Goal: Information Seeking & Learning: Learn about a topic

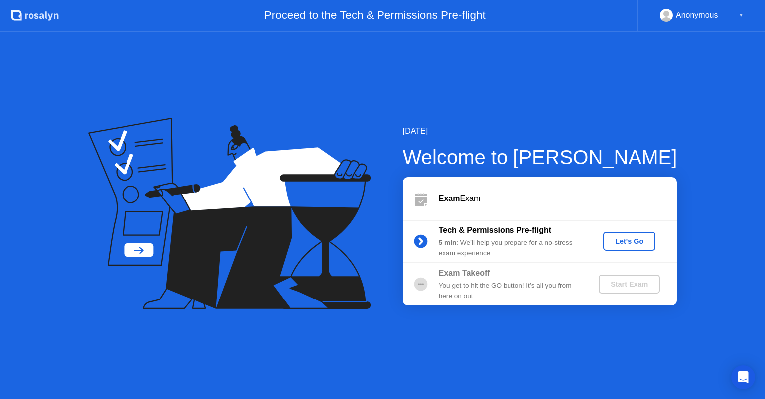
click at [628, 240] on div "Let's Go" at bounding box center [629, 242] width 44 height 8
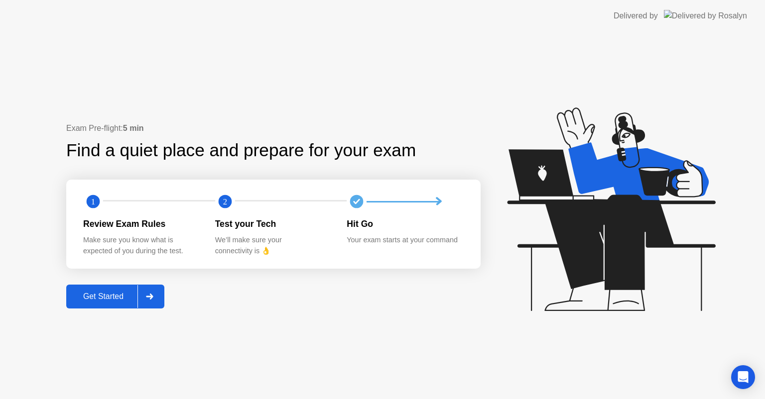
click at [124, 299] on div "Get Started" at bounding box center [103, 296] width 68 height 9
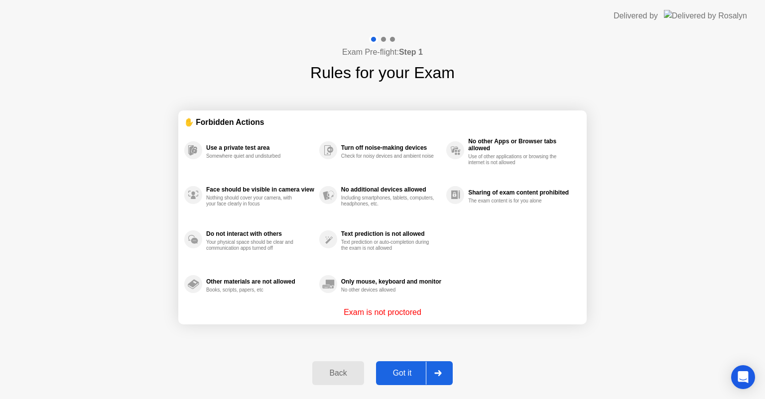
click at [418, 373] on div "Got it" at bounding box center [402, 373] width 47 height 9
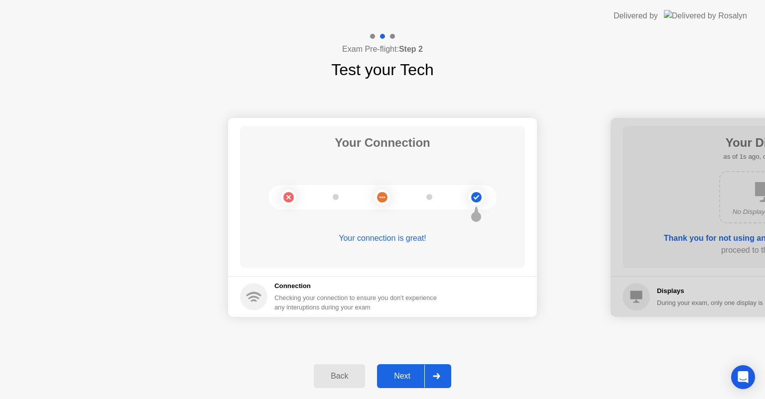
click at [406, 372] on div "Next" at bounding box center [402, 376] width 44 height 9
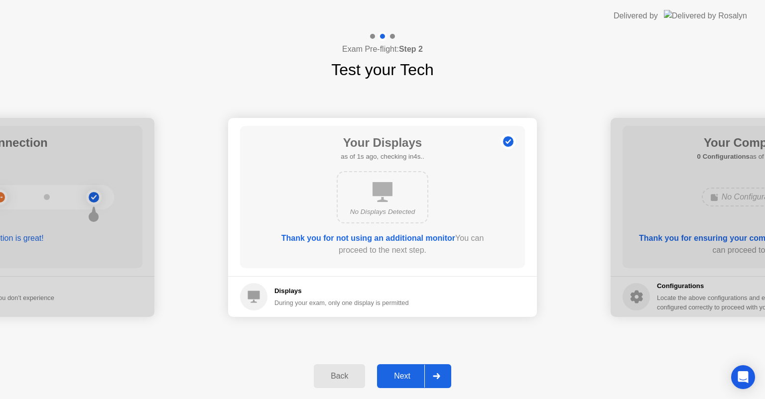
click at [416, 370] on button "Next" at bounding box center [414, 377] width 74 height 24
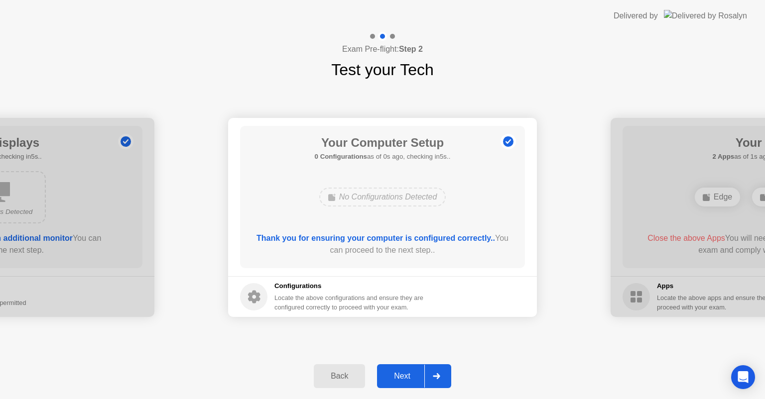
click at [422, 375] on div "Next" at bounding box center [402, 376] width 44 height 9
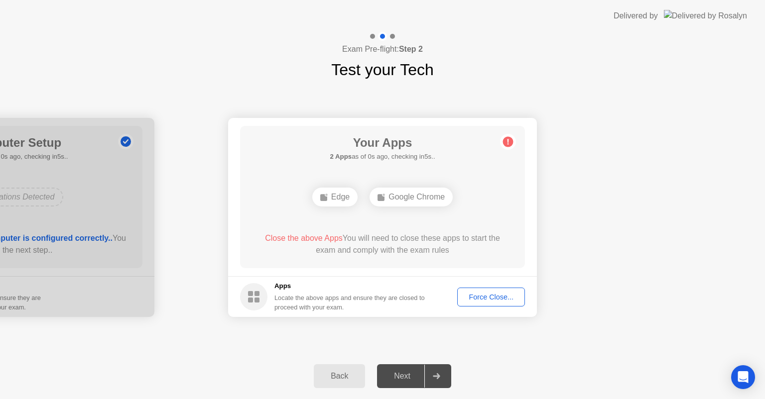
click at [498, 303] on button "Force Close..." at bounding box center [491, 297] width 68 height 19
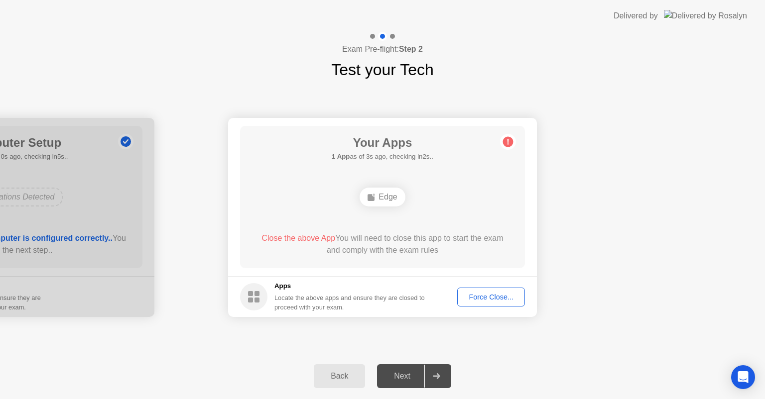
click at [478, 293] on div "Force Close..." at bounding box center [491, 297] width 61 height 8
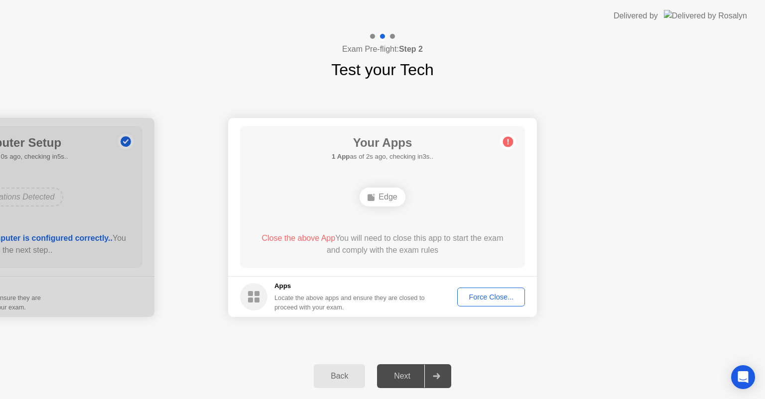
click at [488, 297] on div "Force Close..." at bounding box center [491, 297] width 61 height 8
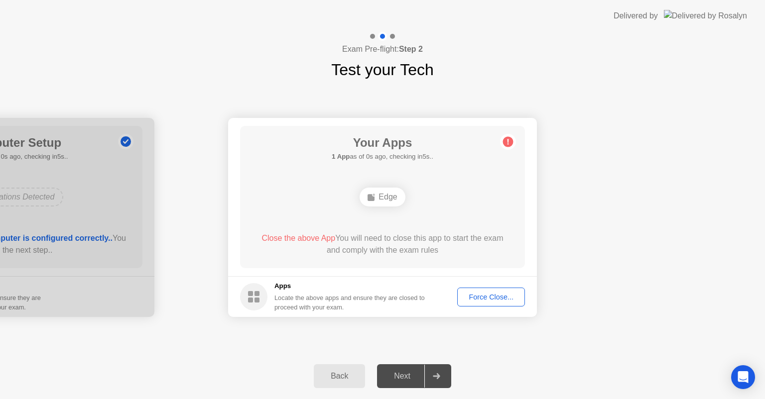
click at [494, 295] on div "Force Close..." at bounding box center [491, 297] width 61 height 8
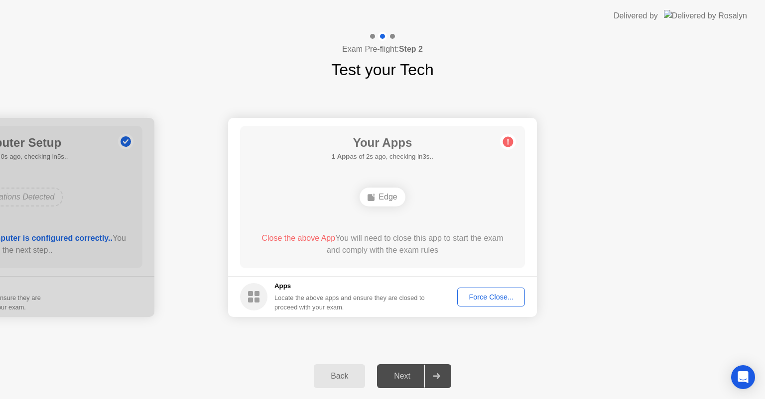
click at [383, 194] on div "Edge" at bounding box center [382, 197] width 45 height 19
click at [502, 301] on div "Force Close..." at bounding box center [491, 297] width 61 height 8
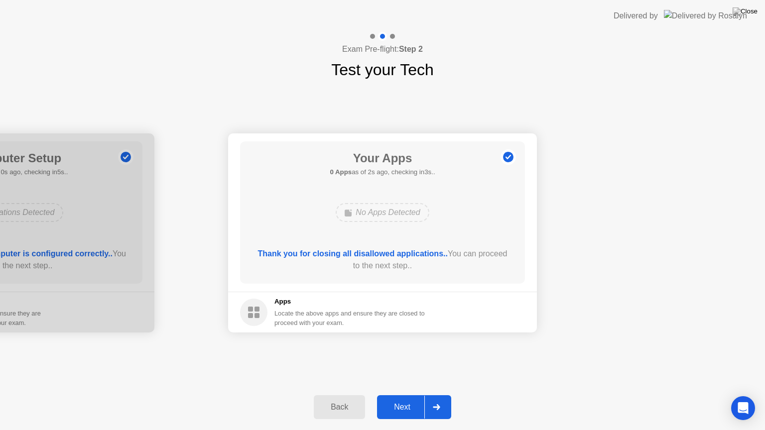
click at [407, 399] on div "Next" at bounding box center [402, 407] width 44 height 9
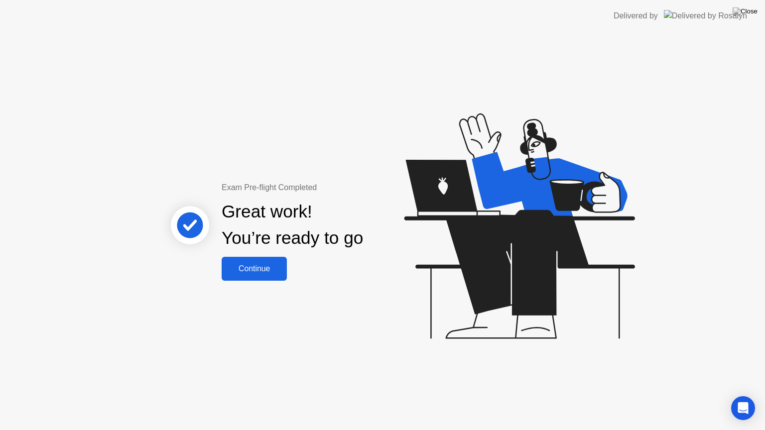
click at [265, 262] on button "Continue" at bounding box center [254, 269] width 65 height 24
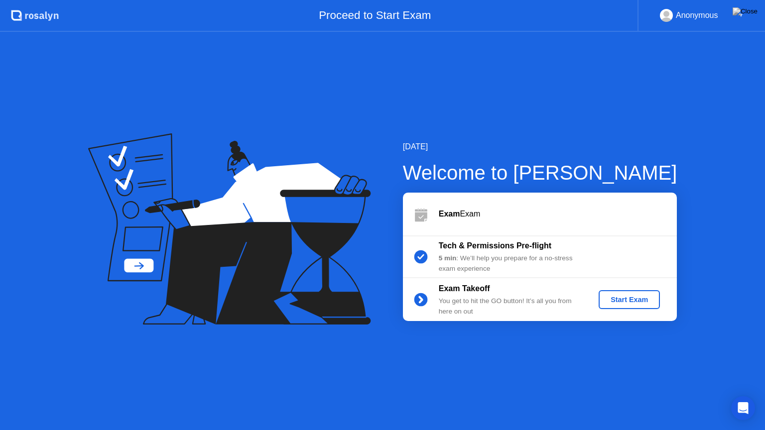
click at [621, 291] on button "Start Exam" at bounding box center [629, 299] width 61 height 19
